Goal: Entertainment & Leisure: Consume media (video, audio)

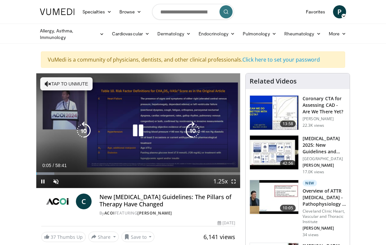
scroll to position [0, 0]
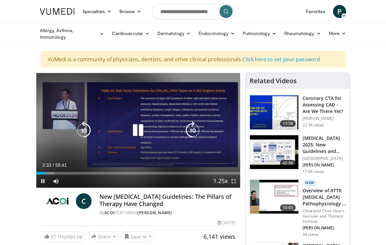
click at [45, 175] on span "Video Player" at bounding box center [42, 180] width 13 height 13
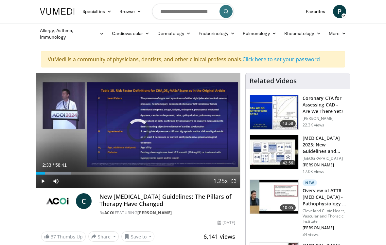
click at [45, 172] on div "Progress Bar" at bounding box center [40, 173] width 9 height 3
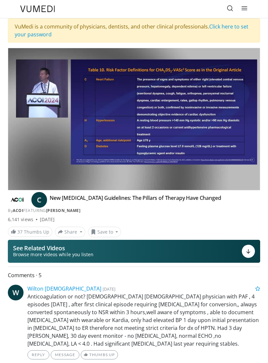
click at [129, 125] on icon "Video Player" at bounding box center [134, 118] width 13 height 13
